Goal: Check status: Check status

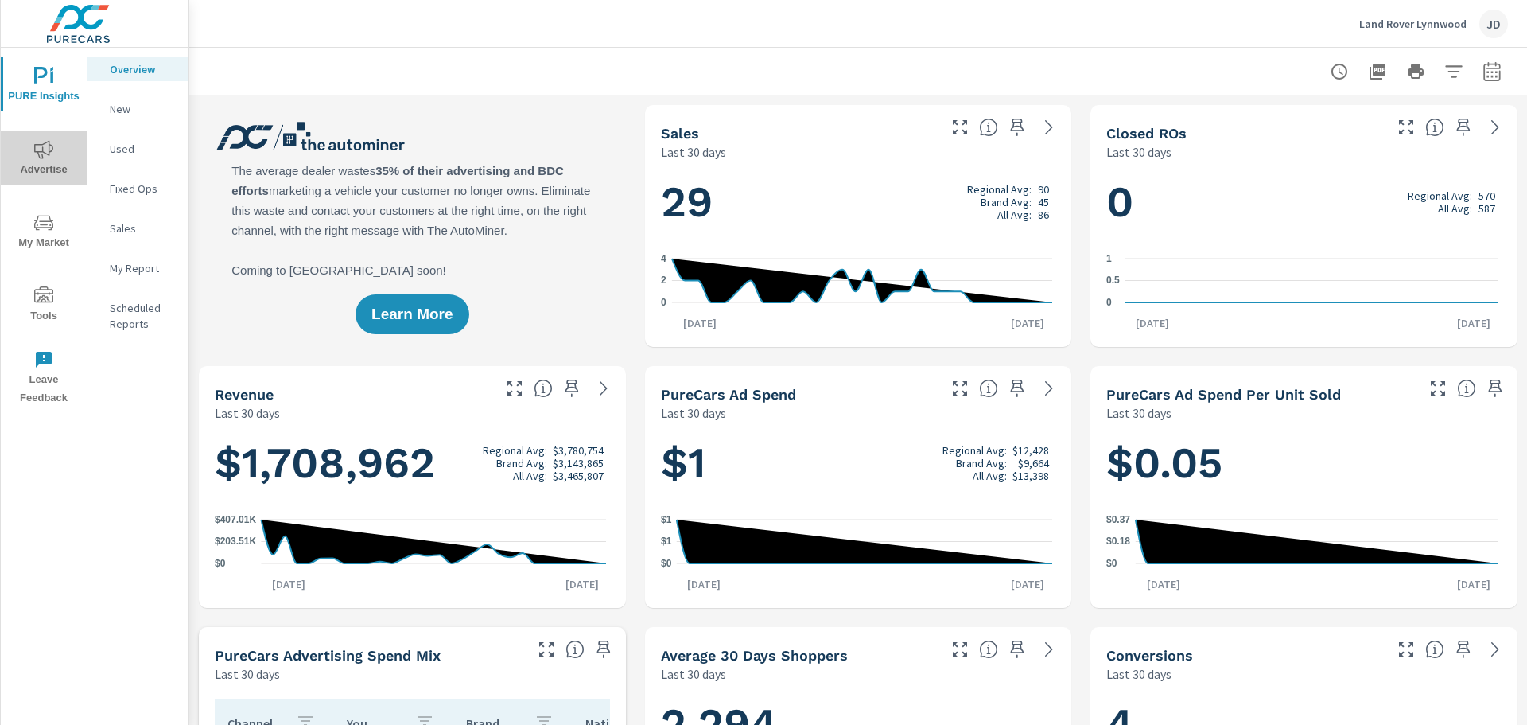
click at [46, 168] on span "Advertise" at bounding box center [44, 159] width 76 height 39
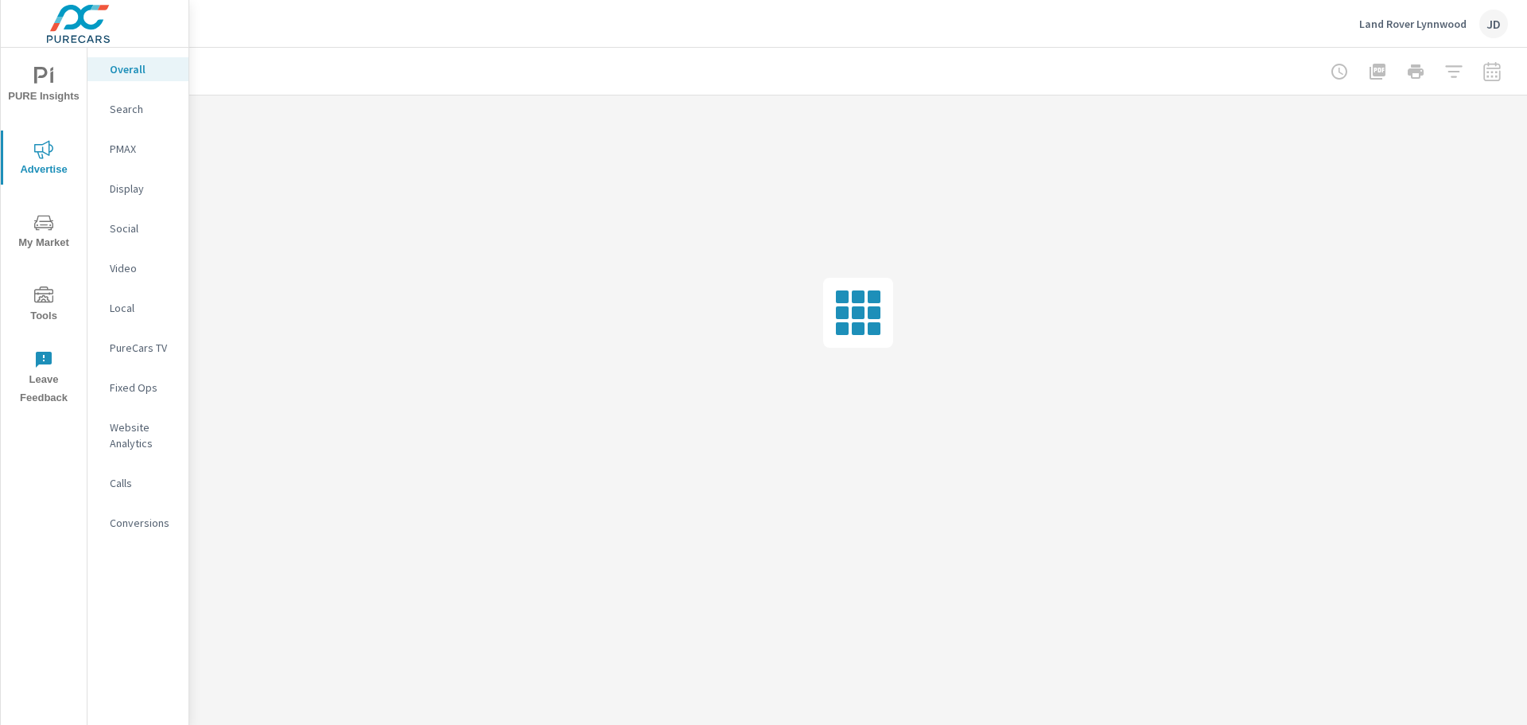
click at [129, 223] on p "Social" at bounding box center [143, 228] width 66 height 16
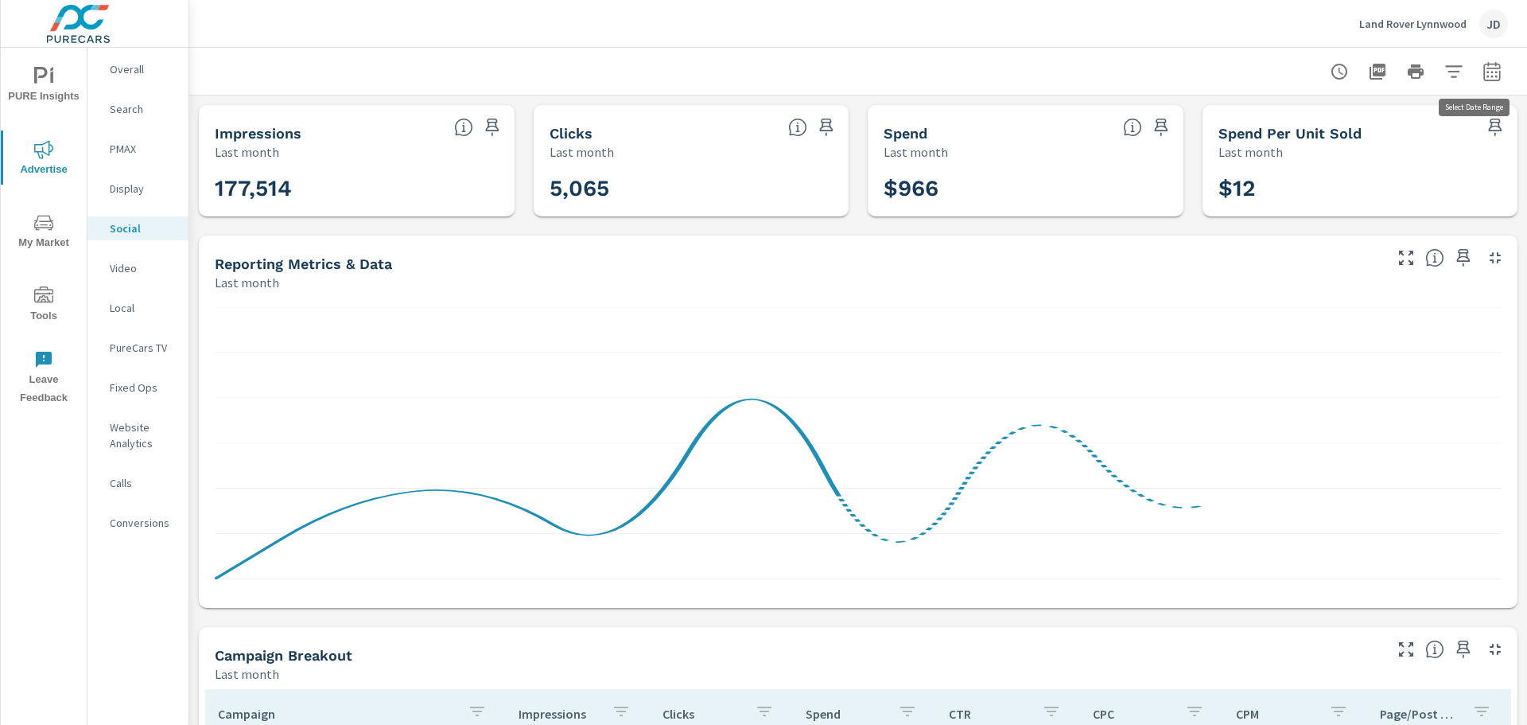
click at [1484, 68] on icon "button" at bounding box center [1492, 70] width 17 height 19
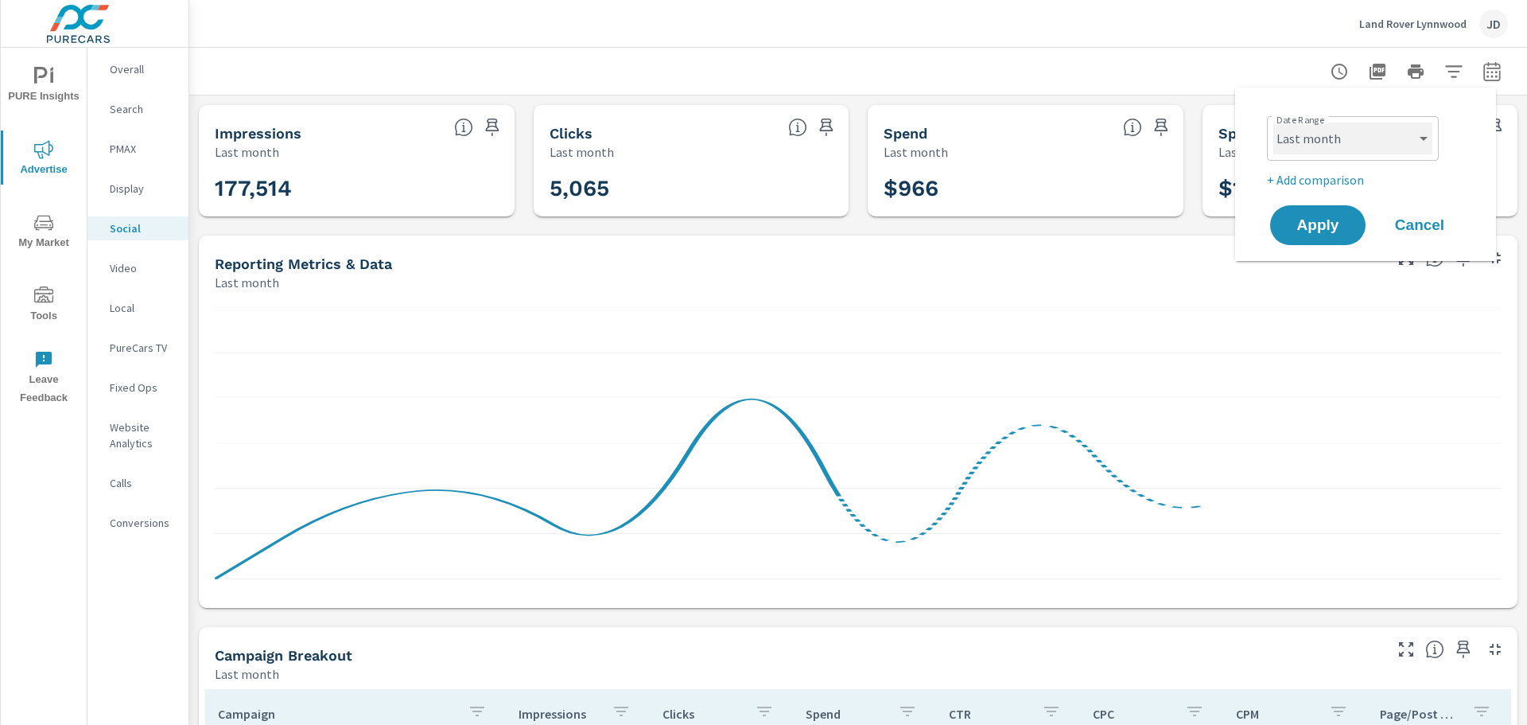
click at [1389, 132] on select "Custom [DATE] Last week Last 7 days Last 14 days Last 30 days Last 45 days Last…" at bounding box center [1353, 139] width 159 height 32
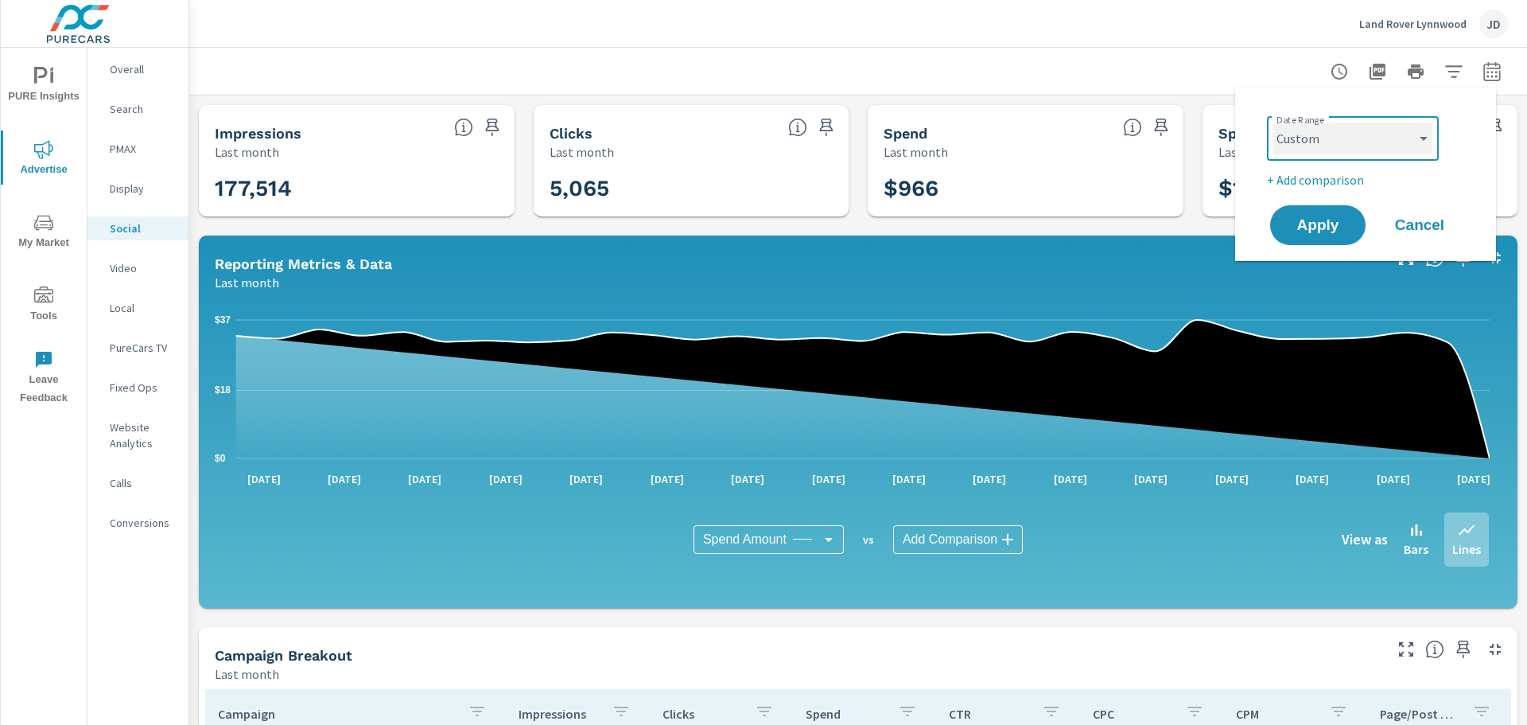
click at [1274, 123] on select "Custom [DATE] Last week Last 7 days Last 14 days Last 30 days Last 45 days Last…" at bounding box center [1353, 139] width 159 height 32
select select "custom"
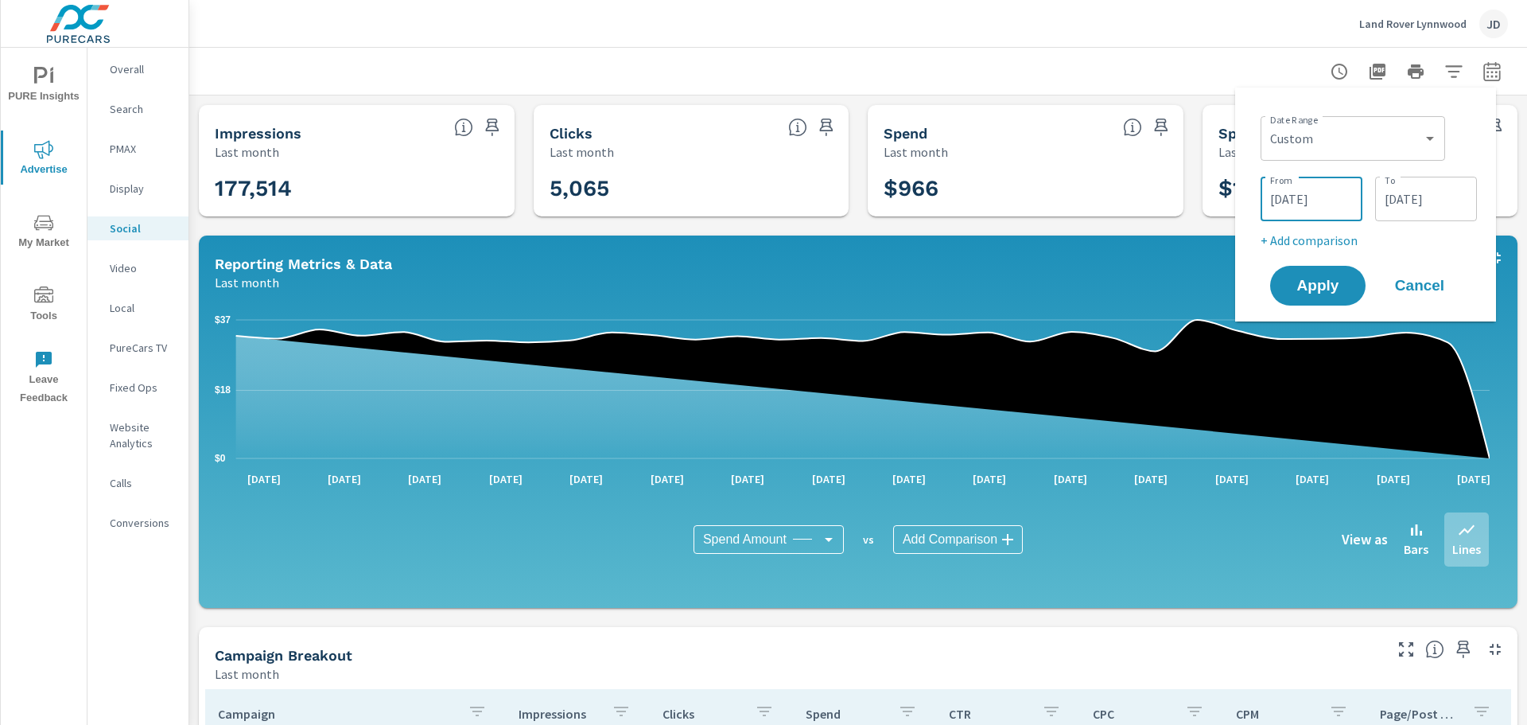
click at [1319, 197] on input "[DATE]" at bounding box center [1311, 199] width 89 height 32
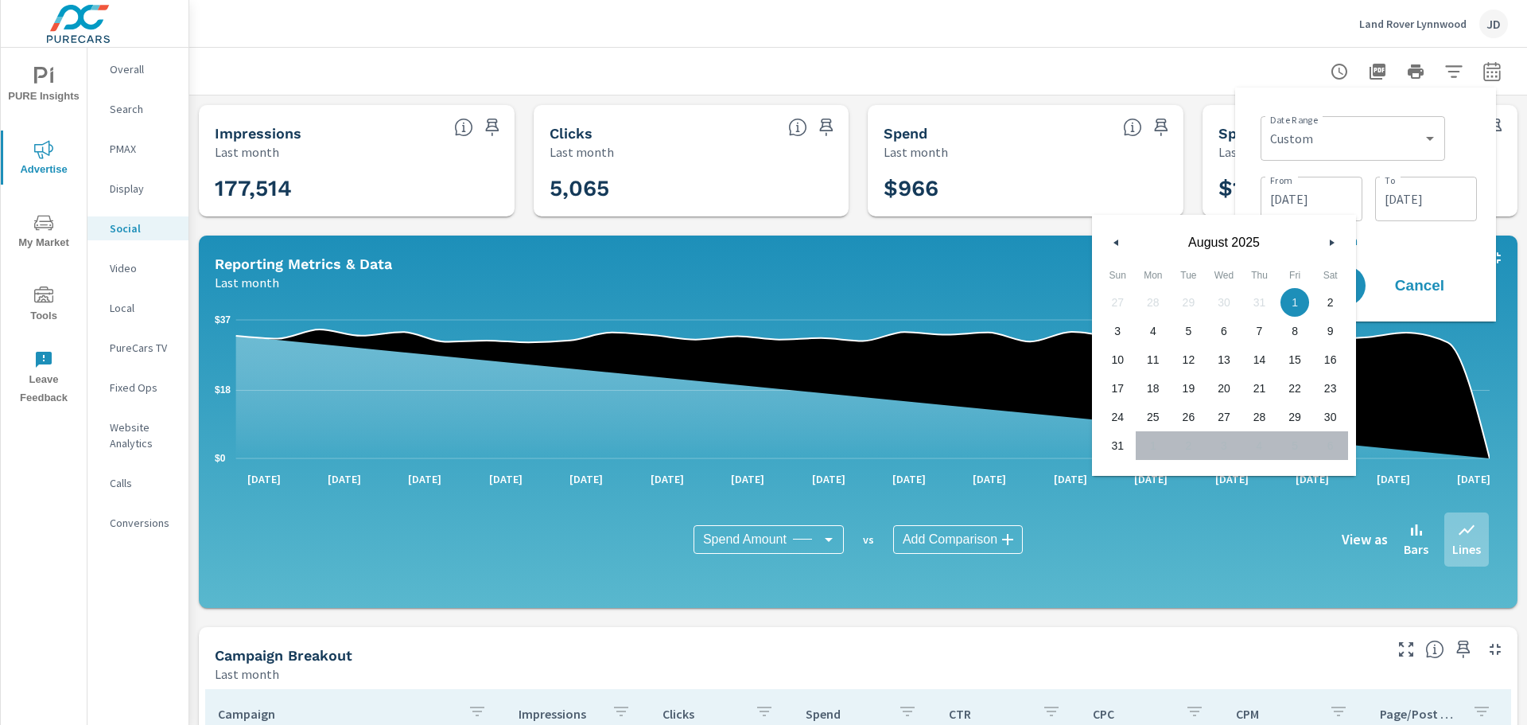
click at [1301, 300] on span "1" at bounding box center [1296, 302] width 36 height 21
click at [1109, 444] on span "31" at bounding box center [1118, 445] width 36 height 21
click at [1289, 293] on span "1" at bounding box center [1296, 302] width 36 height 21
type input "[DATE]"
click at [1406, 192] on input "[DATE]" at bounding box center [1426, 199] width 89 height 32
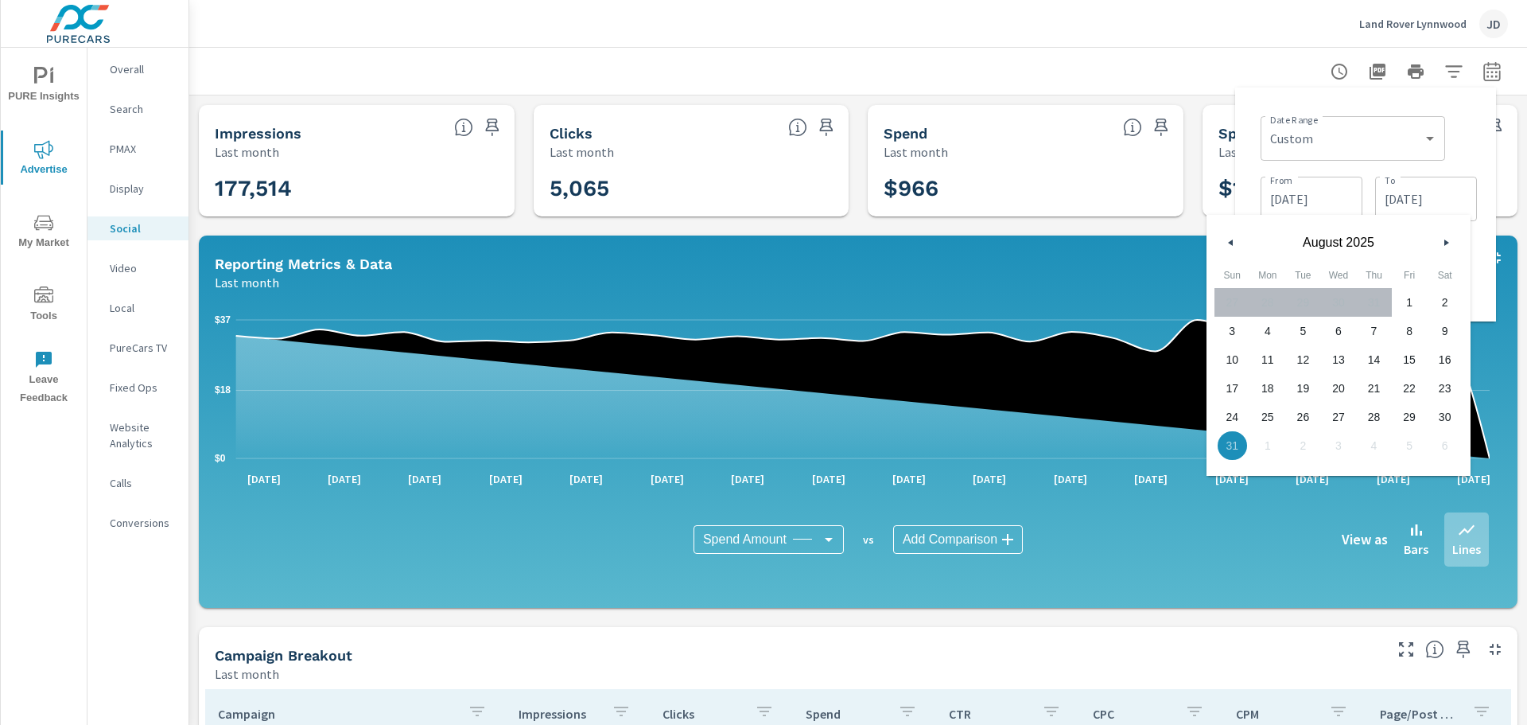
click at [1226, 449] on span "31" at bounding box center [1233, 445] width 36 height 21
click at [1468, 154] on div "Date Range Custom [DATE] Last week Last 7 days Last 14 days Last 30 days Last 4…" at bounding box center [1369, 137] width 216 height 54
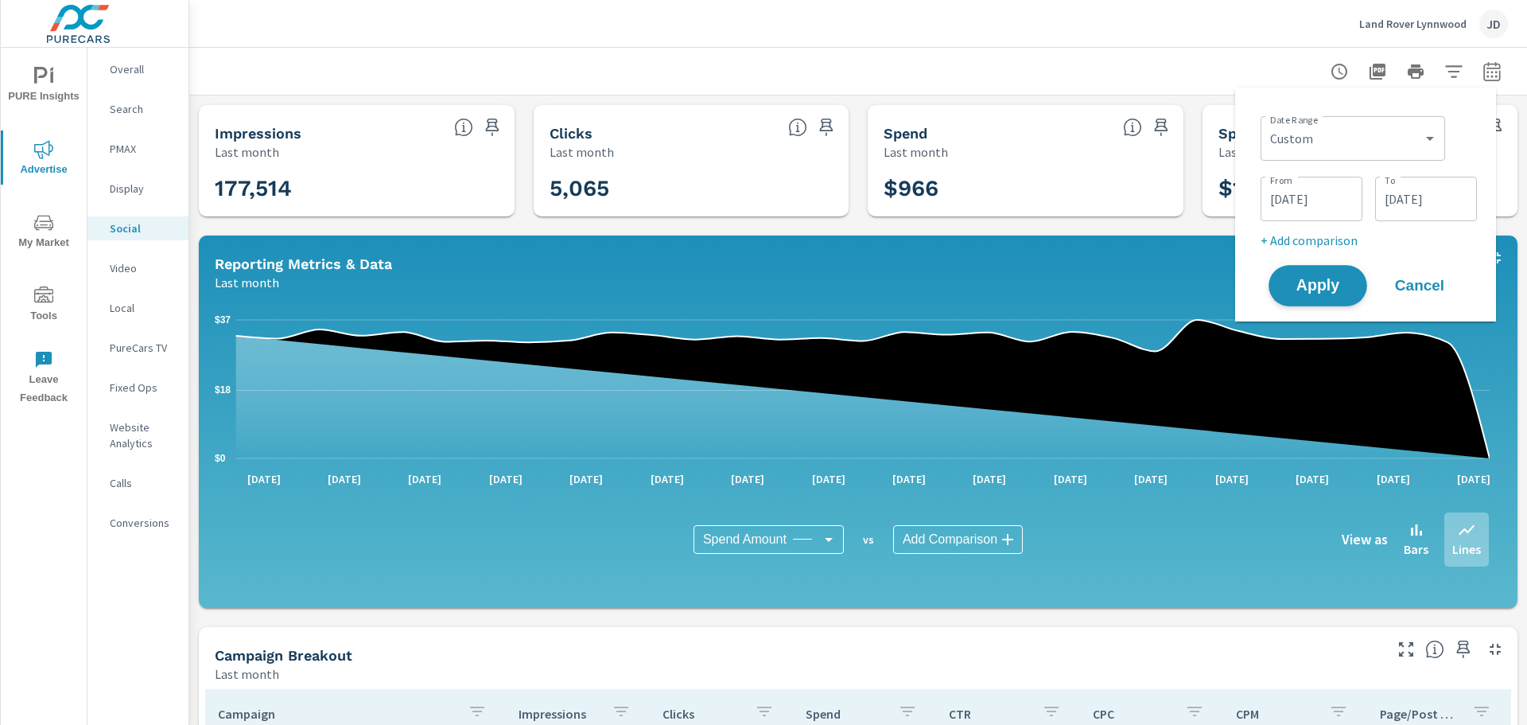
click at [1323, 289] on span "Apply" at bounding box center [1318, 285] width 65 height 15
